Goal: Use online tool/utility: Utilize a website feature to perform a specific function

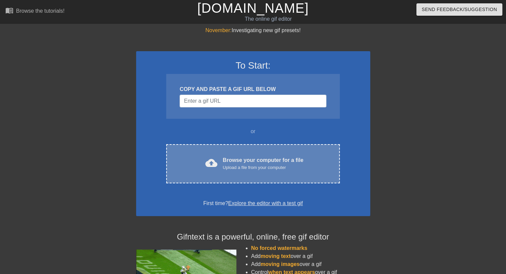
click at [259, 179] on div "cloud_upload Browse your computer for a file Upload a file from your computer C…" at bounding box center [252, 163] width 173 height 39
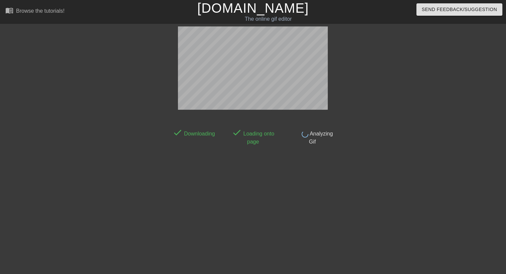
scroll to position [16, 0]
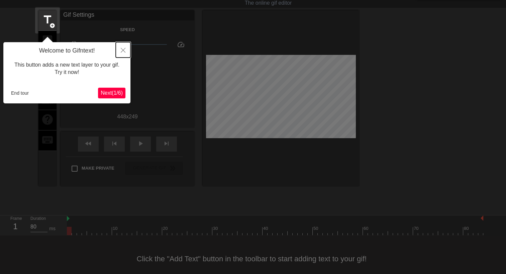
click at [122, 46] on button "Close" at bounding box center [123, 49] width 15 height 15
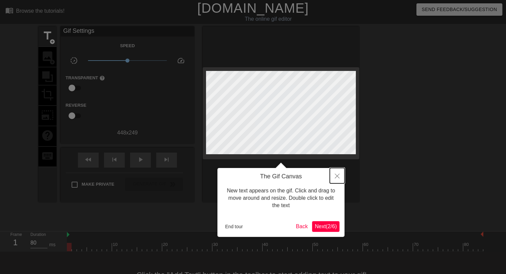
click at [337, 175] on icon "Close" at bounding box center [337, 176] width 5 height 5
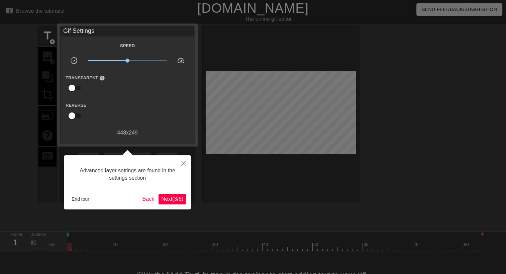
scroll to position [16, 0]
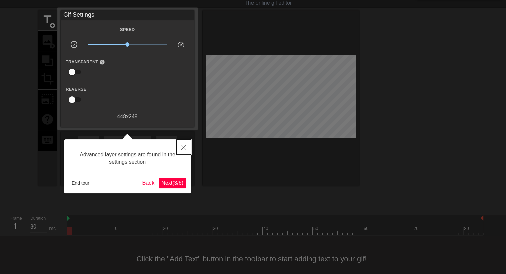
click at [182, 151] on button "Close" at bounding box center [183, 146] width 15 height 15
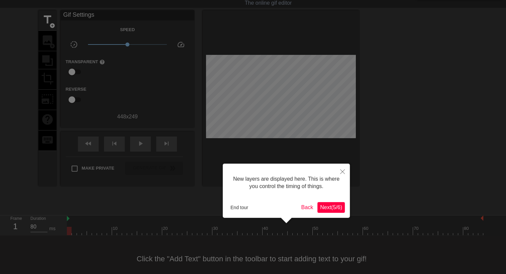
scroll to position [5, 0]
click at [344, 171] on icon "Close" at bounding box center [342, 171] width 5 height 5
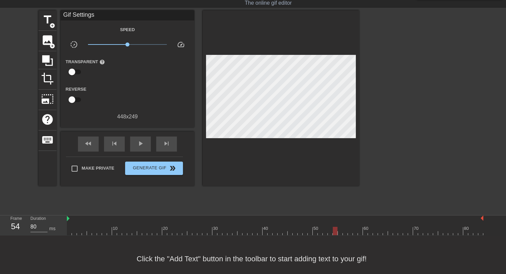
click at [336, 230] on div at bounding box center [275, 231] width 416 height 8
click at [349, 230] on div at bounding box center [275, 231] width 416 height 8
click at [325, 230] on div at bounding box center [275, 231] width 416 height 8
click at [308, 228] on div at bounding box center [275, 231] width 416 height 8
click at [280, 224] on div at bounding box center [280, 226] width 5 height 8
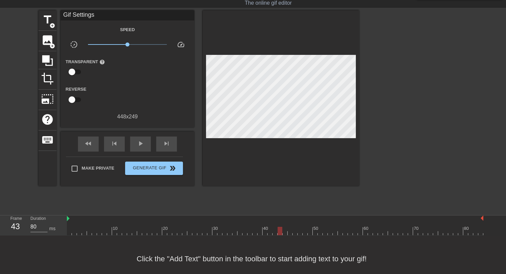
click at [254, 236] on div "Click the "Add Text" button in the toolbar to start adding text to your gif!" at bounding box center [253, 258] width 506 height 46
click at [246, 234] on div at bounding box center [275, 231] width 416 height 8
click at [221, 231] on div at bounding box center [275, 231] width 416 height 8
click at [221, 231] on div at bounding box center [219, 231] width 5 height 8
click at [212, 233] on div at bounding box center [275, 231] width 416 height 8
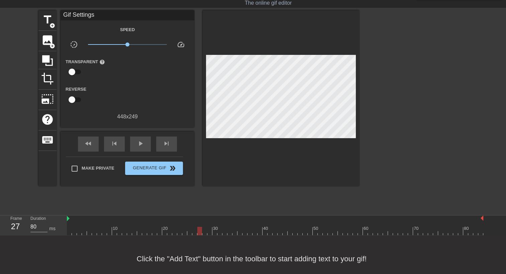
click at [202, 231] on div at bounding box center [275, 231] width 416 height 8
click at [189, 231] on div at bounding box center [275, 231] width 416 height 8
click at [162, 234] on div at bounding box center [275, 231] width 416 height 8
click at [183, 232] on div at bounding box center [275, 231] width 416 height 8
drag, startPoint x: 186, startPoint y: 231, endPoint x: 181, endPoint y: 242, distance: 12.4
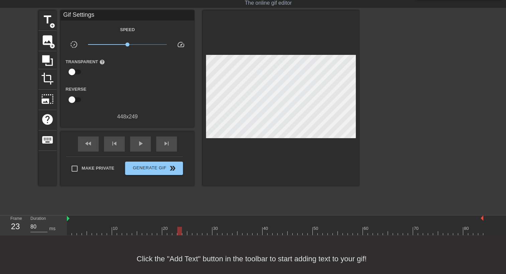
click at [181, 242] on div "menu_book Browse the tutorials! [DOMAIN_NAME] The online gif editor Send Feedba…" at bounding box center [253, 133] width 506 height 298
click at [48, 27] on div "title add_circle" at bounding box center [47, 20] width 18 height 20
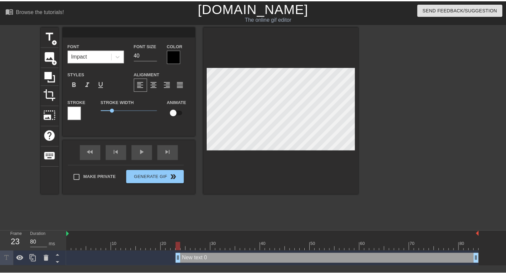
scroll to position [1, 1]
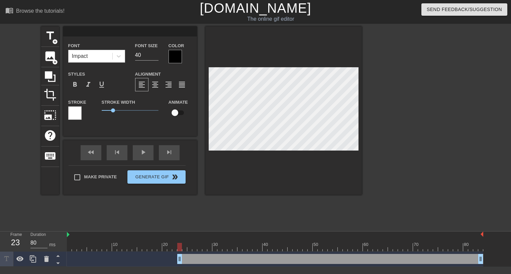
type input "M"
type textarea "M"
type input "MS"
type textarea "MS"
type input "MSP"
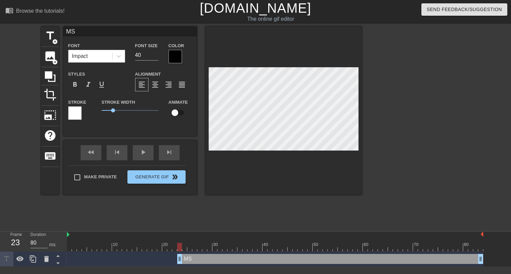
type textarea "MSP"
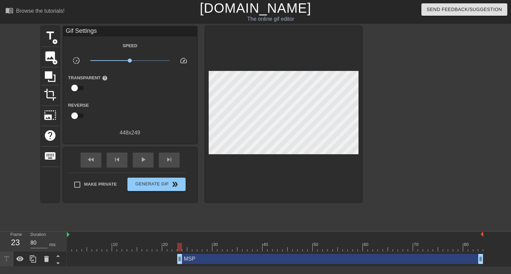
click at [394, 131] on div at bounding box center [420, 126] width 100 height 201
drag, startPoint x: 481, startPoint y: 260, endPoint x: 386, endPoint y: 258, distance: 95.3
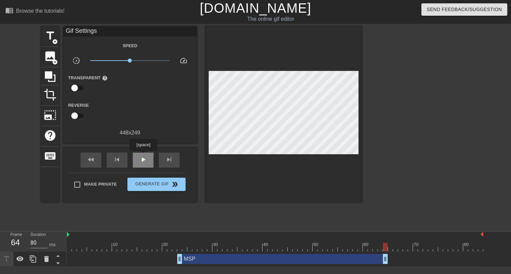
click at [143, 155] on span "play_arrow" at bounding box center [143, 159] width 8 height 8
click at [47, 41] on span "title" at bounding box center [50, 35] width 13 height 13
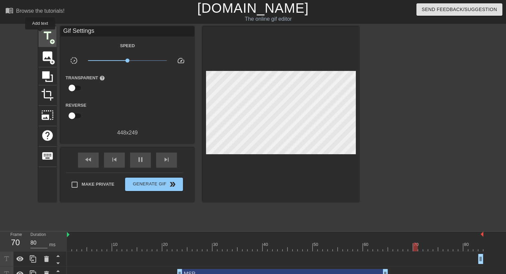
click at [40, 34] on div "title add_circle" at bounding box center [47, 36] width 18 height 20
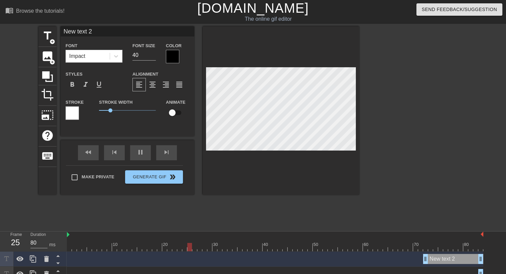
scroll to position [24, 0]
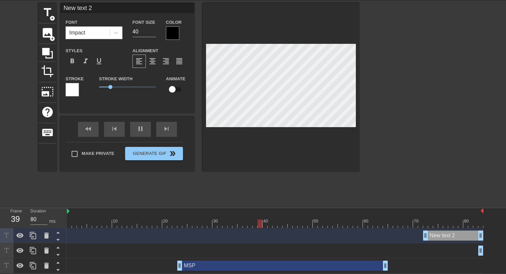
click at [386, 248] on div "New text 1 drag_handle drag_handle" at bounding box center [275, 250] width 416 height 10
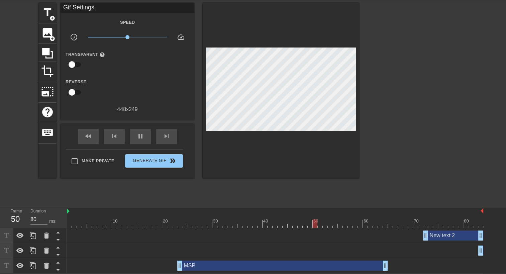
click at [357, 244] on div "New text 1 drag_handle drag_handle" at bounding box center [275, 250] width 416 height 15
click at [320, 233] on div "New text 2 drag_handle drag_handle" at bounding box center [275, 235] width 416 height 10
drag, startPoint x: 426, startPoint y: 235, endPoint x: 480, endPoint y: 231, distance: 54.7
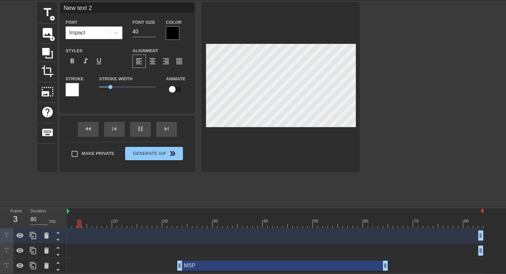
scroll to position [1, 1]
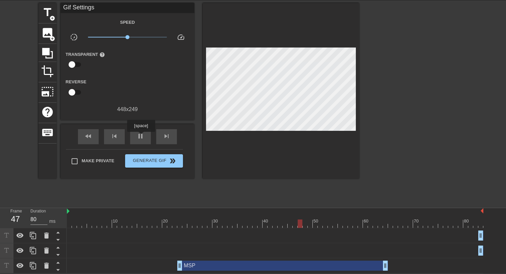
drag, startPoint x: 252, startPoint y: 197, endPoint x: 136, endPoint y: 125, distance: 136.7
click at [136, 125] on div "title add_circle image add_circle crop photo_size_select_large help keyboard Gi…" at bounding box center [198, 103] width 321 height 201
type input "1900"
click at [140, 134] on span "pause" at bounding box center [140, 136] width 8 height 8
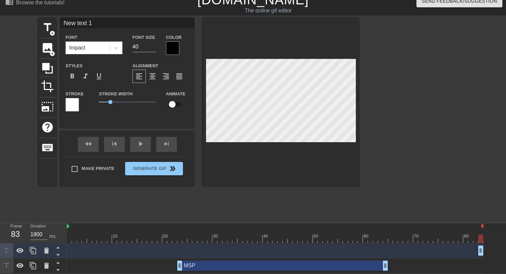
scroll to position [1, 1]
type input "M"
type textarea "M"
type input "MS"
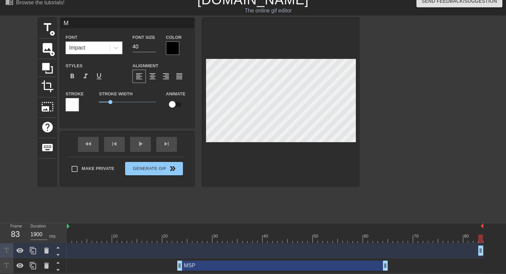
type textarea "MS"
type input "MSP"
type textarea "MSP"
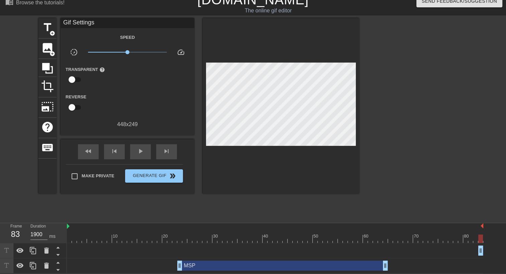
click at [235, 212] on div "title add_circle image add_circle crop photo_size_select_large help keyboard Gi…" at bounding box center [198, 118] width 321 height 201
type input "80"
click at [358, 232] on div at bounding box center [360, 234] width 5 height 8
click at [390, 235] on div at bounding box center [275, 238] width 416 height 8
click at [382, 236] on div at bounding box center [275, 238] width 416 height 8
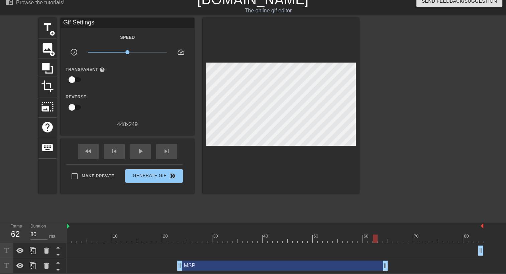
click at [375, 236] on div at bounding box center [275, 238] width 416 height 8
click at [54, 33] on span "add_circle" at bounding box center [52, 33] width 6 height 6
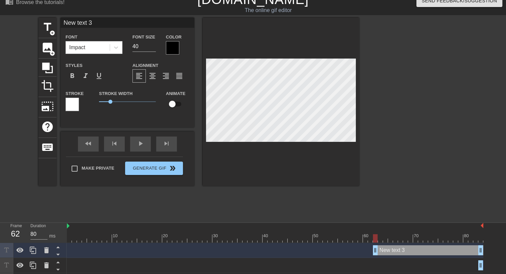
type input "T"
type textarea "T"
type input "To"
type textarea "To"
type input "Too"
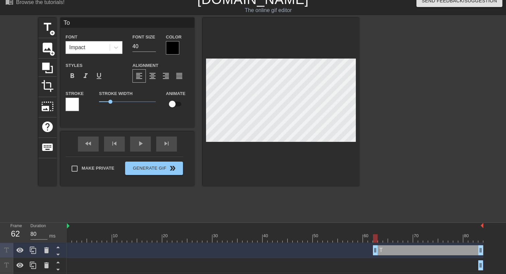
type textarea "Too"
type input "Tool"
type textarea "Tool"
click at [144, 148] on div "play_arrow" at bounding box center [140, 143] width 21 height 15
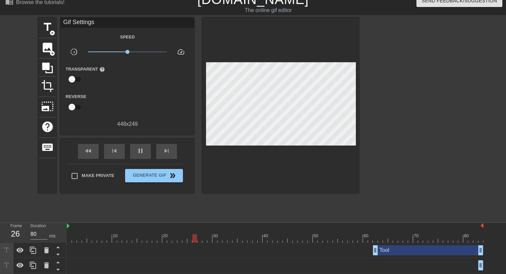
click at [400, 253] on div "Tool drag_handle drag_handle" at bounding box center [428, 250] width 110 height 10
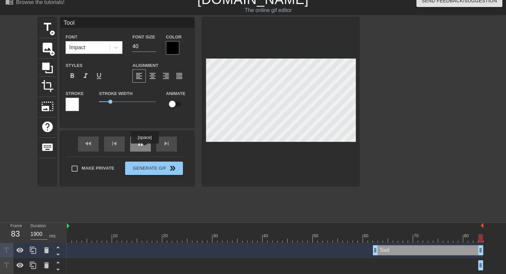
click at [142, 145] on div "pause" at bounding box center [140, 143] width 21 height 15
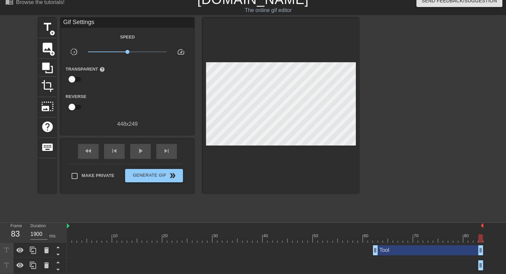
click at [408, 250] on div "Tool drag_handle drag_handle" at bounding box center [428, 250] width 110 height 10
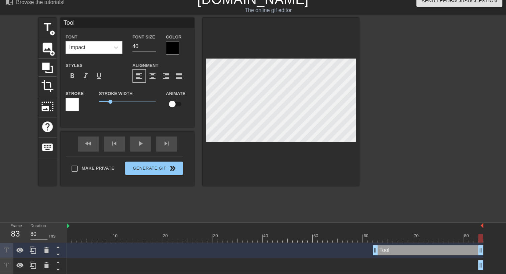
click at [397, 237] on div at bounding box center [275, 238] width 416 height 8
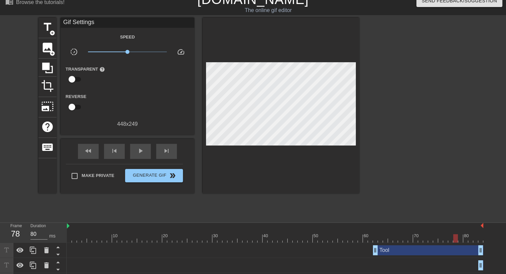
click at [453, 242] on div "10 20 30 40 50 60 70 80" at bounding box center [275, 233] width 416 height 20
click at [468, 239] on div at bounding box center [275, 238] width 416 height 8
click at [475, 239] on div at bounding box center [275, 238] width 416 height 8
type input "80"
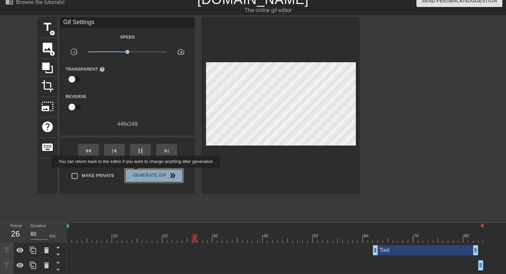
click at [136, 172] on span "Generate Gif double_arrow" at bounding box center [154, 176] width 52 height 8
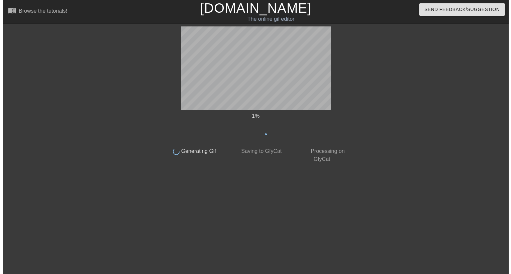
scroll to position [0, 0]
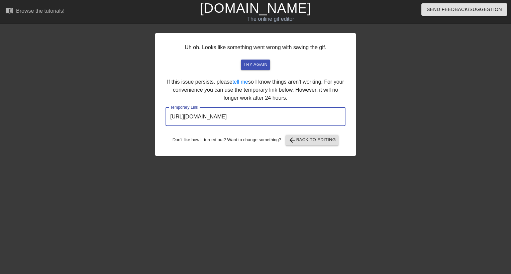
click at [220, 118] on input "[URL][DOMAIN_NAME]" at bounding box center [256, 116] width 180 height 19
